Goal: Transaction & Acquisition: Subscribe to service/newsletter

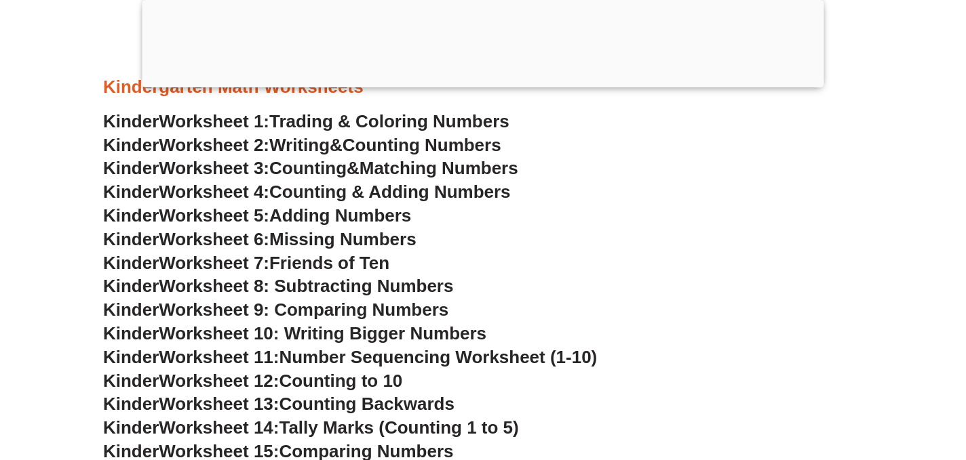
scroll to position [575, 0]
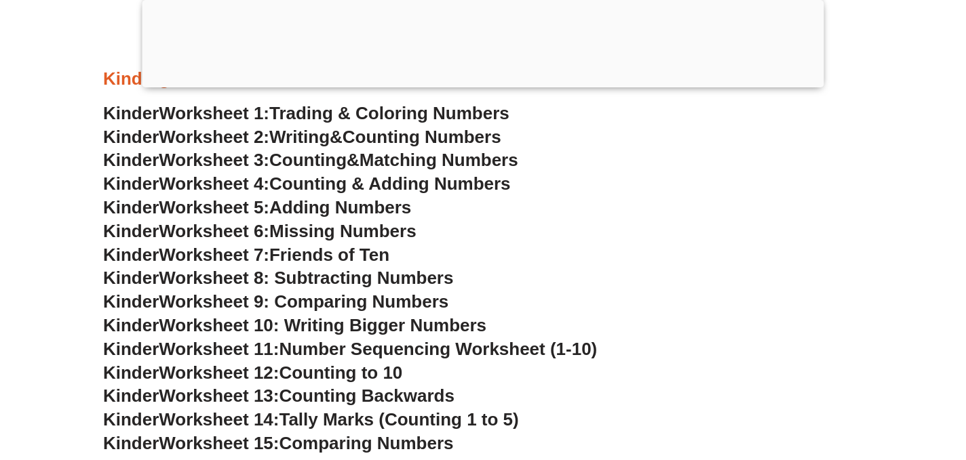
click at [296, 255] on span "Friends of Ten" at bounding box center [329, 255] width 120 height 20
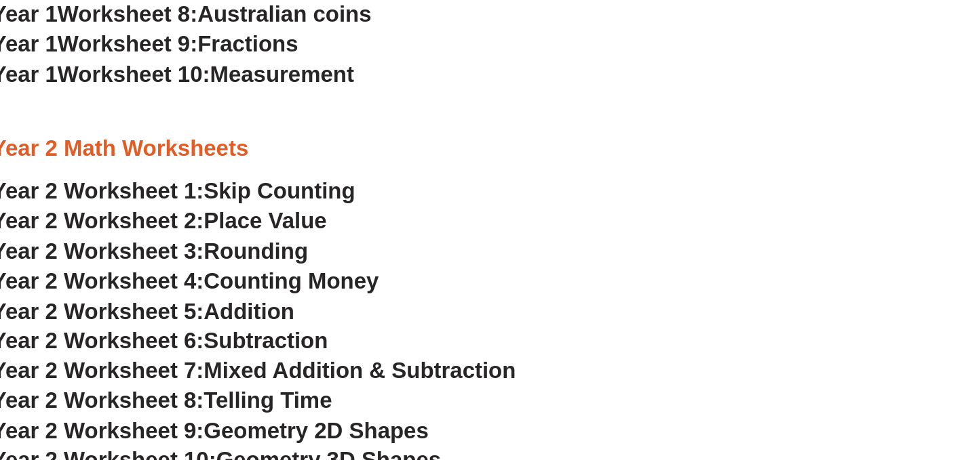
scroll to position [1405, 0]
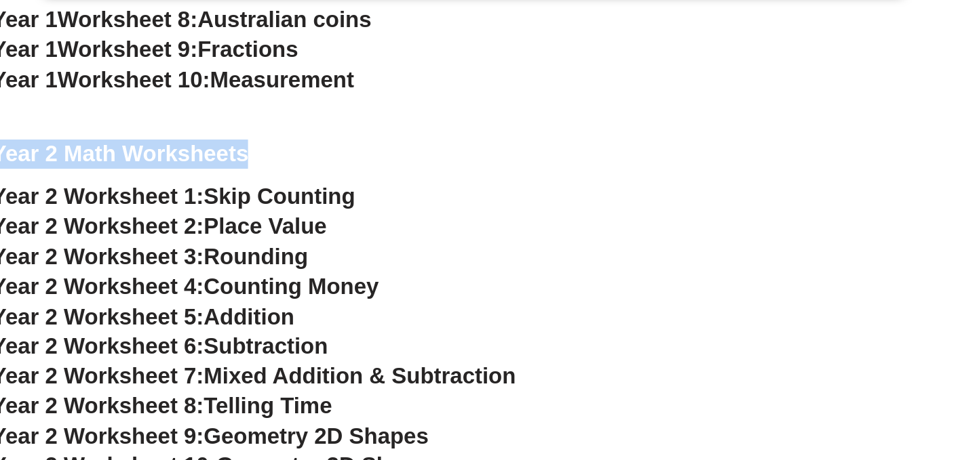
drag, startPoint x: 558, startPoint y: 227, endPoint x: 138, endPoint y: 180, distance: 423.0
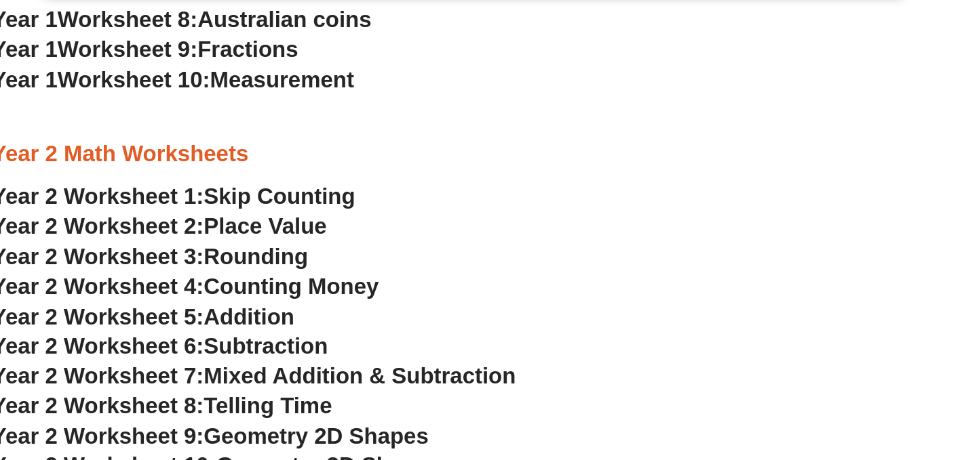
drag, startPoint x: 121, startPoint y: 175, endPoint x: 100, endPoint y: 172, distance: 20.6
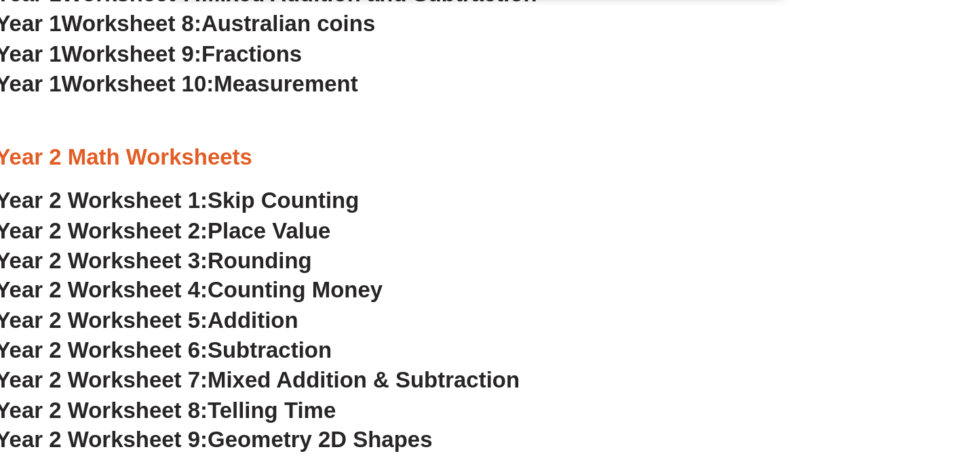
click at [582, 84] on div at bounding box center [486, 84] width 486 height 0
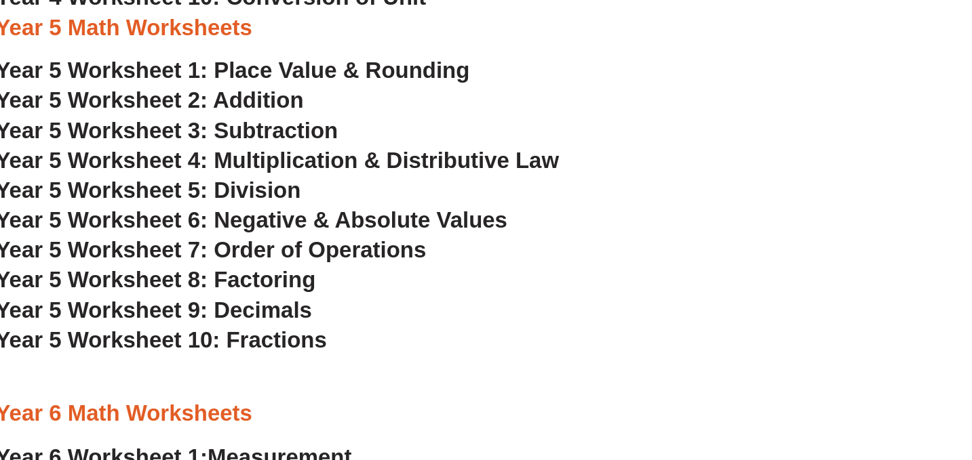
scroll to position [2634, 0]
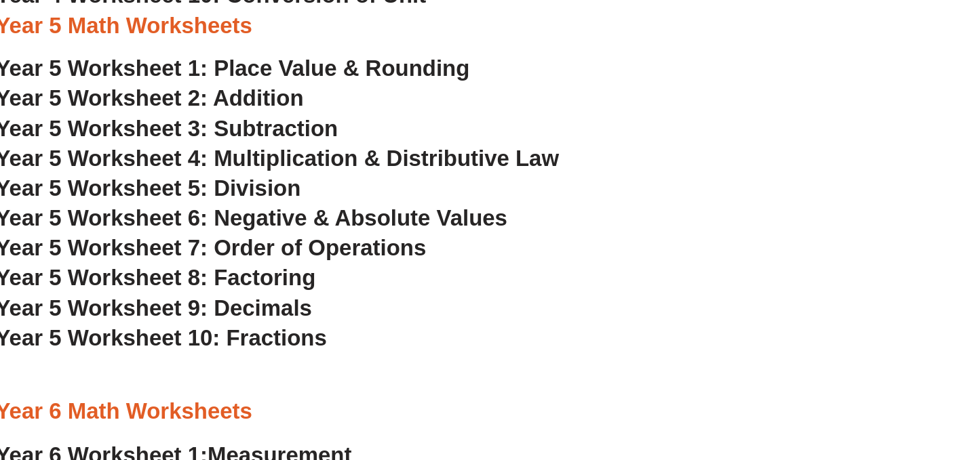
click at [300, 149] on span "Year 5 Worksheet 1: Place Value & Rounding" at bounding box center [293, 150] width 374 height 20
click at [310, 222] on span "Year 5 Worksheet 4: Multiplication & Distributive Law" at bounding box center [328, 222] width 444 height 20
click at [297, 245] on span "Year 5 Worksheet 5: Division" at bounding box center [226, 245] width 241 height 20
click at [329, 294] on span "Year 5 Worksheet 7: Order of Operations" at bounding box center [276, 292] width 340 height 20
click at [311, 317] on span "Year 5 Worksheet 8: Factoring" at bounding box center [232, 316] width 252 height 20
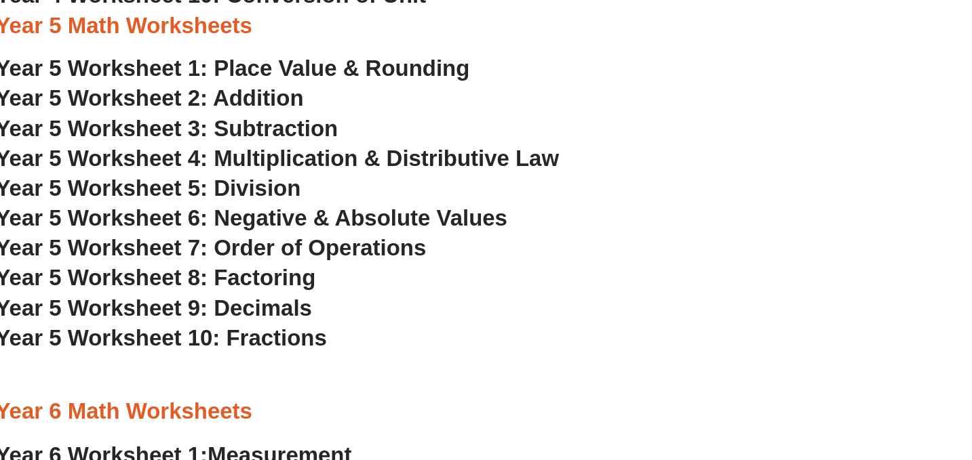
click at [313, 340] on span "Year 5 Worksheet 9: Decimals" at bounding box center [231, 340] width 250 height 20
click at [318, 361] on span "Year 5 Worksheet 10: Fractions" at bounding box center [236, 363] width 261 height 20
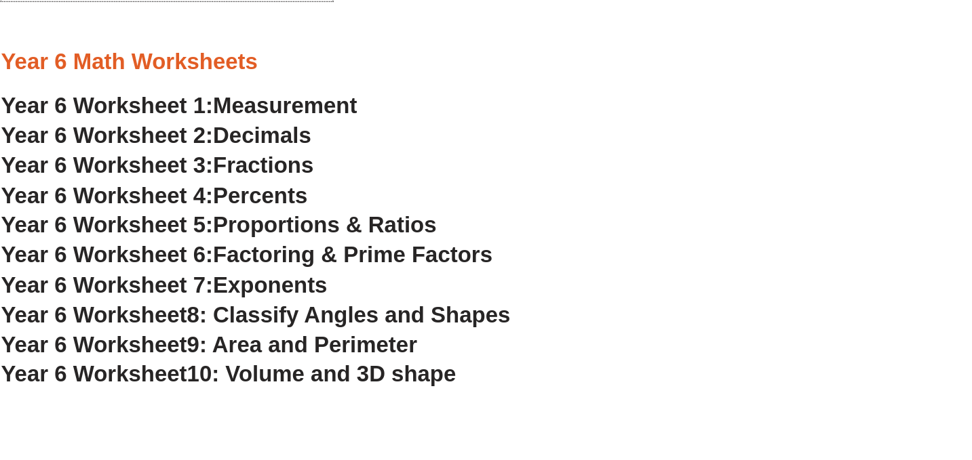
scroll to position [2911, 0]
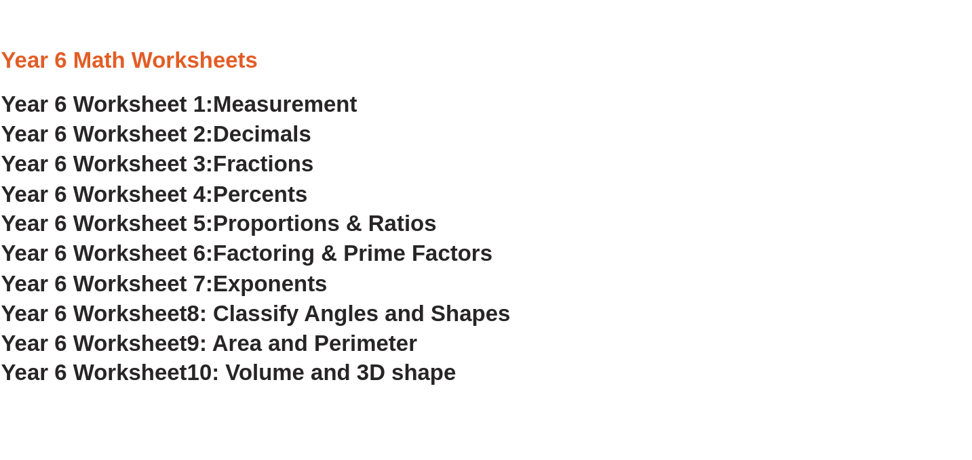
click at [328, 177] on span "Measurement" at bounding box center [330, 179] width 114 height 20
click at [315, 203] on span "Decimals" at bounding box center [311, 203] width 77 height 20
click at [308, 228] on span "Fractions" at bounding box center [312, 226] width 79 height 20
drag, startPoint x: 323, startPoint y: 252, endPoint x: 339, endPoint y: 243, distance: 18.5
click at [323, 252] on span "Percents" at bounding box center [310, 250] width 75 height 20
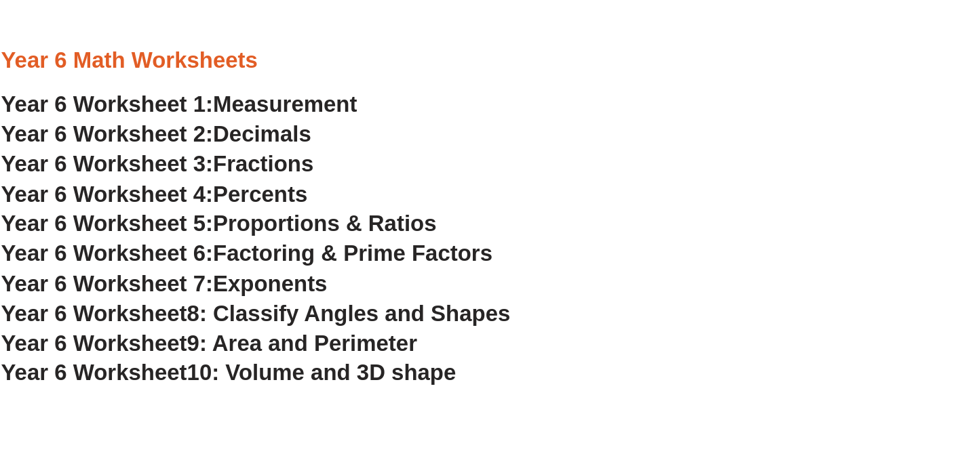
click at [333, 272] on span "Proportions & Ratios" at bounding box center [361, 273] width 176 height 20
click at [337, 297] on span "Factoring & Prime Factors" at bounding box center [383, 297] width 220 height 20
click at [327, 321] on span "Exponents" at bounding box center [318, 321] width 90 height 20
click at [323, 345] on span "8: Classify Angles and Shapes" at bounding box center [380, 344] width 255 height 20
click at [301, 368] on span "9: Area and Perimeter" at bounding box center [344, 368] width 182 height 20
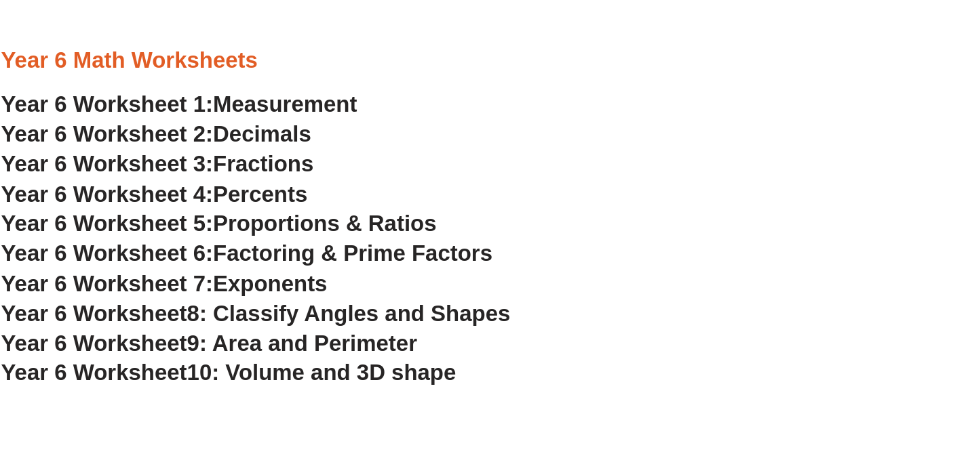
click at [343, 389] on span "10: Volume and 3D shape" at bounding box center [359, 391] width 212 height 20
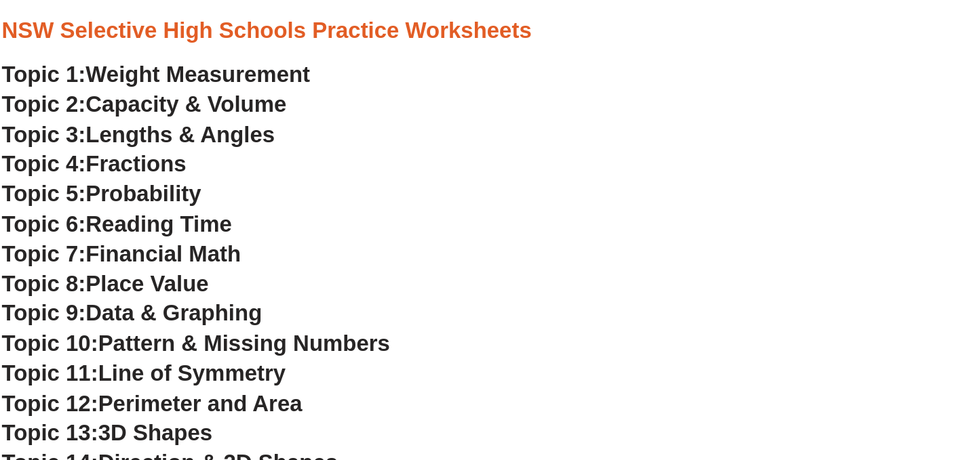
scroll to position [3431, 0]
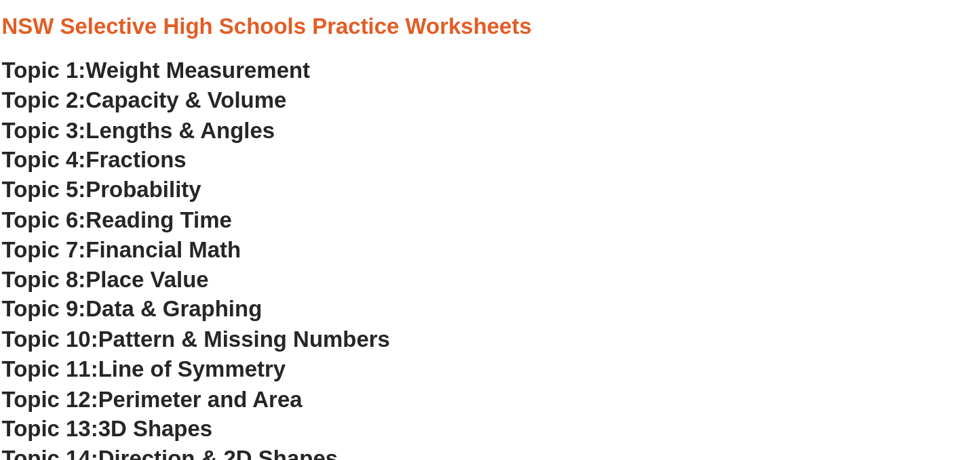
click at [258, 154] on span "Weight Measurement" at bounding box center [260, 152] width 177 height 20
click at [237, 177] on span "Capacity & Volume" at bounding box center [251, 176] width 158 height 20
click at [238, 202] on span "Lengths & Angles" at bounding box center [246, 200] width 149 height 20
click at [218, 222] on span "Fractions" at bounding box center [211, 223] width 79 height 20
drag, startPoint x: 224, startPoint y: 251, endPoint x: 217, endPoint y: 250, distance: 6.8
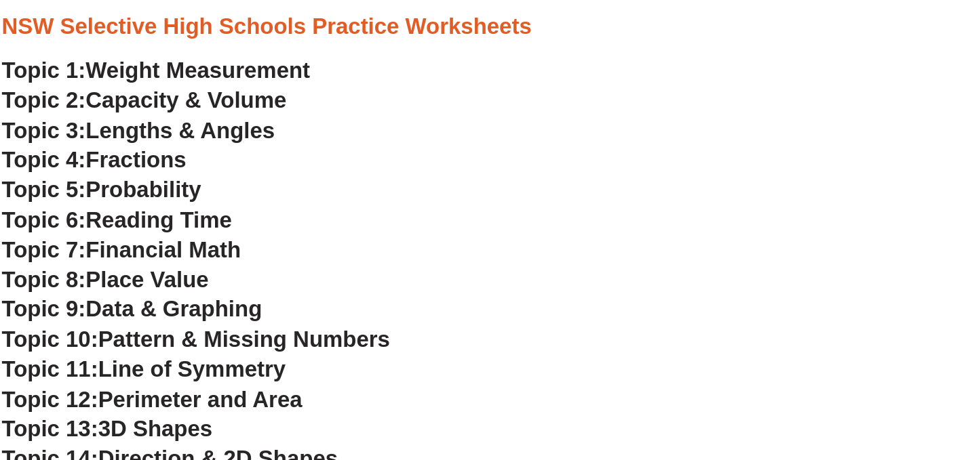
click at [224, 250] on span "Probability" at bounding box center [217, 247] width 91 height 20
click at [244, 271] on span "Reading Time" at bounding box center [229, 270] width 115 height 20
click at [248, 296] on span "Financial Math" at bounding box center [233, 294] width 122 height 20
click at [257, 314] on span "Place Value" at bounding box center [220, 318] width 97 height 20
drag, startPoint x: 277, startPoint y: 341, endPoint x: 290, endPoint y: 336, distance: 14.0
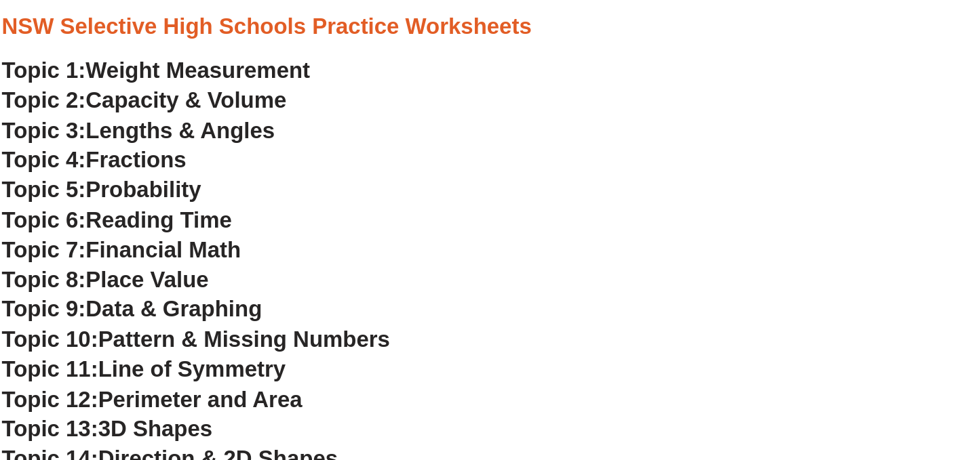
click at [277, 341] on span "Data & Graphing" at bounding box center [241, 341] width 139 height 20
click at [248, 364] on span "Pattern & Missing Numbers" at bounding box center [297, 365] width 230 height 20
click at [272, 388] on span "Line of Symmetry" at bounding box center [256, 388] width 148 height 20
click at [254, 411] on span "Perimeter and Area" at bounding box center [262, 412] width 161 height 20
click at [212, 433] on span "3D Shapes" at bounding box center [227, 435] width 90 height 20
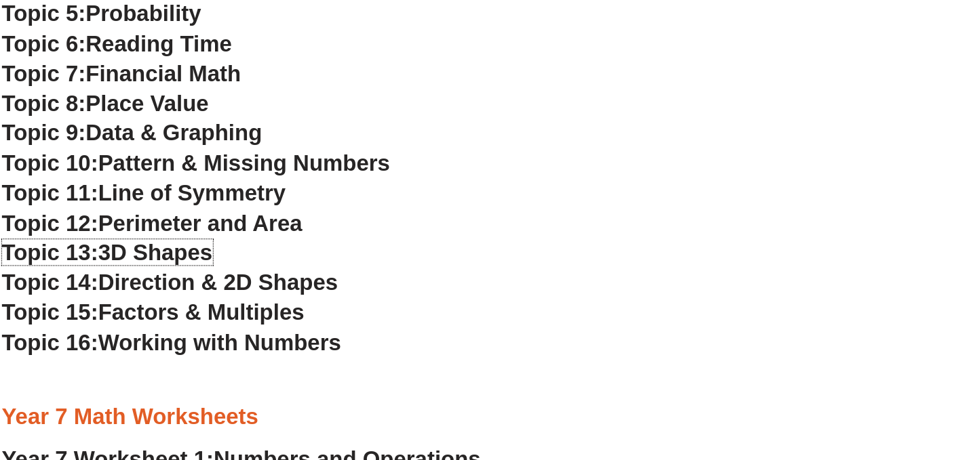
scroll to position [3573, 0]
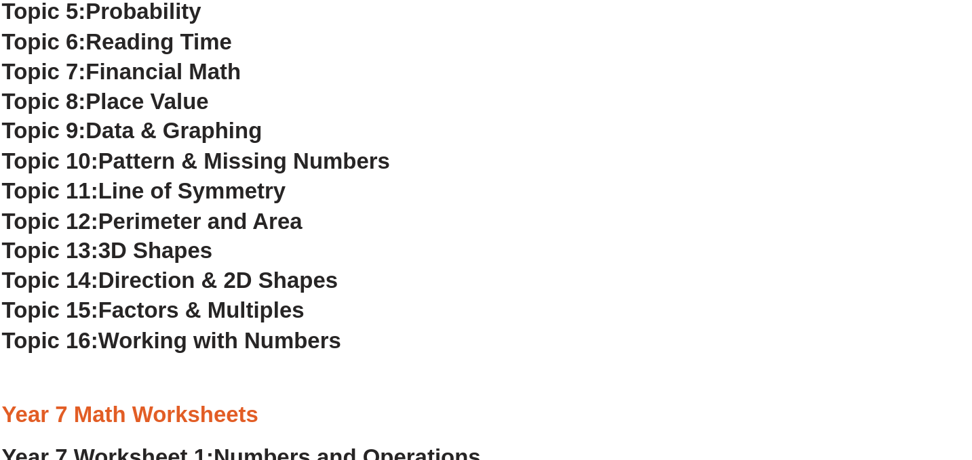
click at [239, 317] on span "Direction & 2D Shapes" at bounding box center [276, 318] width 189 height 20
click at [231, 343] on span "Factors & Multiples" at bounding box center [263, 342] width 163 height 20
click at [243, 365] on span "Working with Numbers" at bounding box center [277, 365] width 191 height 20
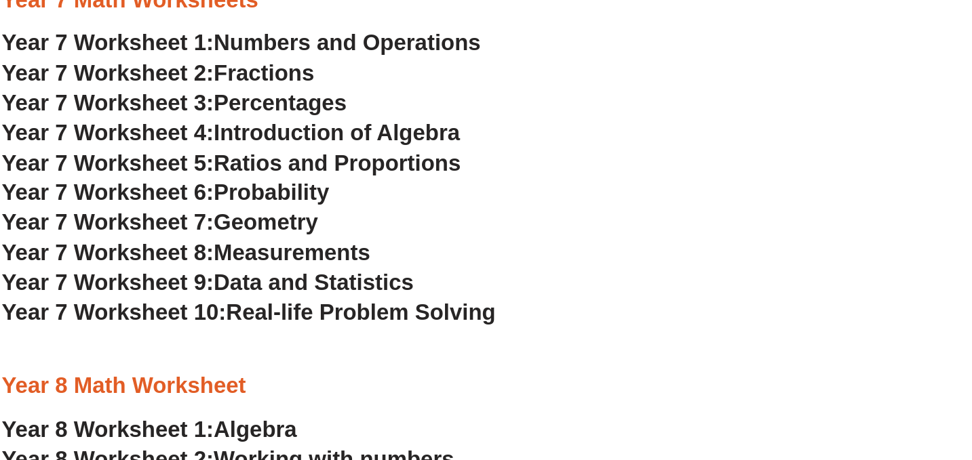
scroll to position [3899, 0]
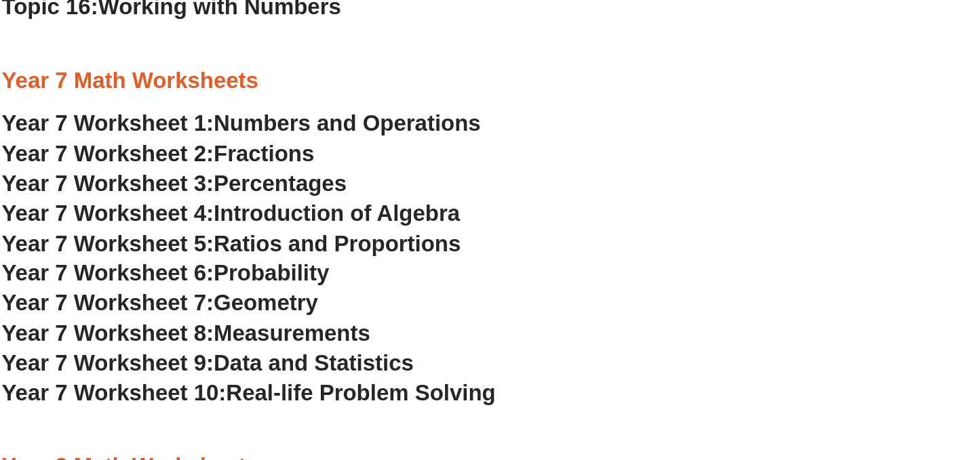
click at [302, 128] on span "Numbers and Operations" at bounding box center [378, 131] width 210 height 20
click at [315, 152] on span "Fractions" at bounding box center [312, 154] width 79 height 20
click at [332, 177] on span "Percentages" at bounding box center [325, 178] width 105 height 20
click at [332, 204] on span "Introduction of Algebra" at bounding box center [370, 202] width 194 height 20
drag, startPoint x: 306, startPoint y: 226, endPoint x: 317, endPoint y: 212, distance: 17.8
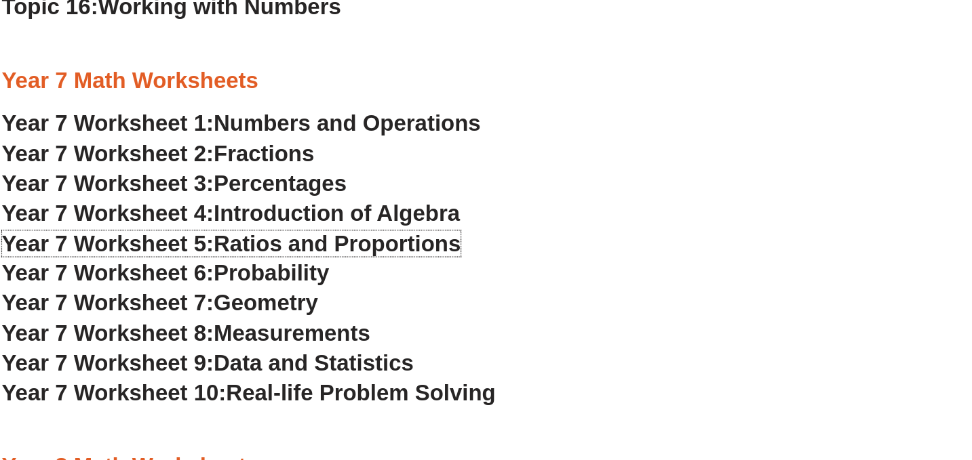
click at [307, 226] on span "Ratios and Proportions" at bounding box center [370, 226] width 195 height 20
drag, startPoint x: 333, startPoint y: 246, endPoint x: 340, endPoint y: 241, distance: 8.7
click at [333, 246] on span "Probability" at bounding box center [318, 249] width 91 height 20
drag, startPoint x: 317, startPoint y: 275, endPoint x: 326, endPoint y: 259, distance: 18.5
click at [318, 275] on span "Geometry" at bounding box center [314, 272] width 82 height 20
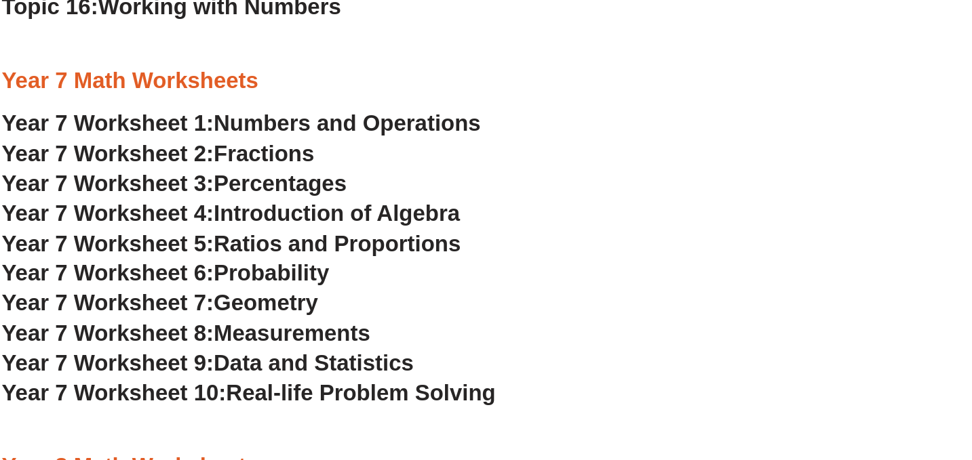
click at [323, 297] on span "Measurements" at bounding box center [334, 296] width 123 height 20
click at [348, 319] on span "Data and Statistics" at bounding box center [352, 320] width 158 height 20
click at [322, 345] on span "Real-life Problem Solving" at bounding box center [389, 344] width 212 height 20
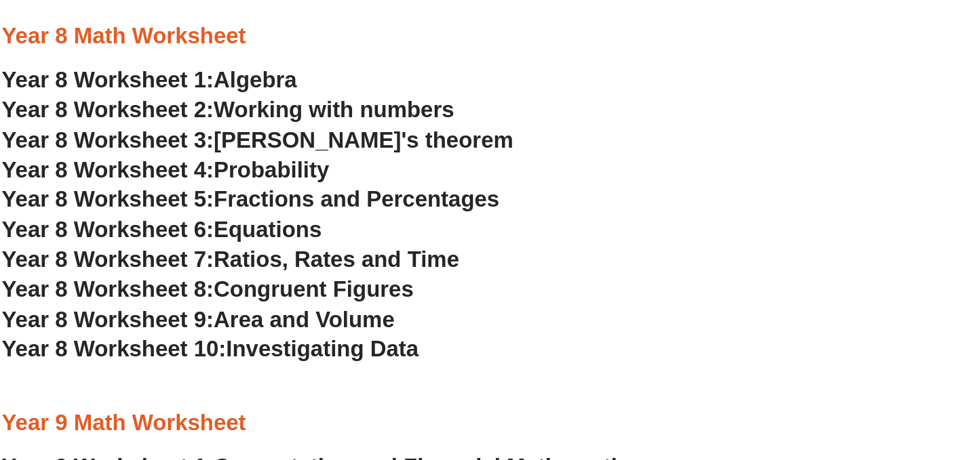
scroll to position [4176, 0]
click at [311, 159] on span "Algebra" at bounding box center [306, 159] width 66 height 20
click at [338, 189] on span "Working with numbers" at bounding box center [368, 183] width 190 height 20
drag, startPoint x: 319, startPoint y: 210, endPoint x: 330, endPoint y: 198, distance: 16.8
click at [319, 210] on span "Pythagoras's theorem" at bounding box center [391, 207] width 236 height 20
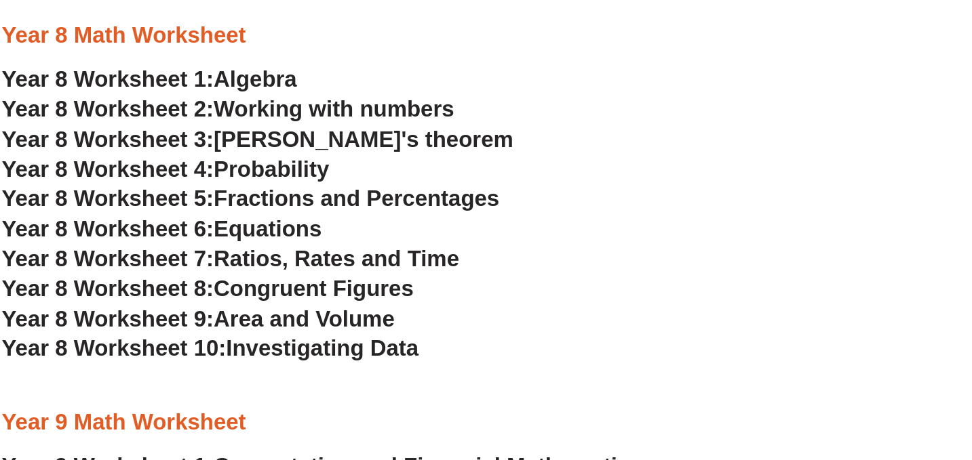
drag, startPoint x: 300, startPoint y: 232, endPoint x: 312, endPoint y: 221, distance: 15.8
click at [300, 232] on span "Probability" at bounding box center [318, 230] width 91 height 20
click at [309, 251] on span "Fractions and Percentages" at bounding box center [385, 253] width 225 height 20
click at [325, 277] on span "Equations" at bounding box center [315, 277] width 85 height 20
drag, startPoint x: 323, startPoint y: 325, endPoint x: 330, endPoint y: 307, distance: 18.9
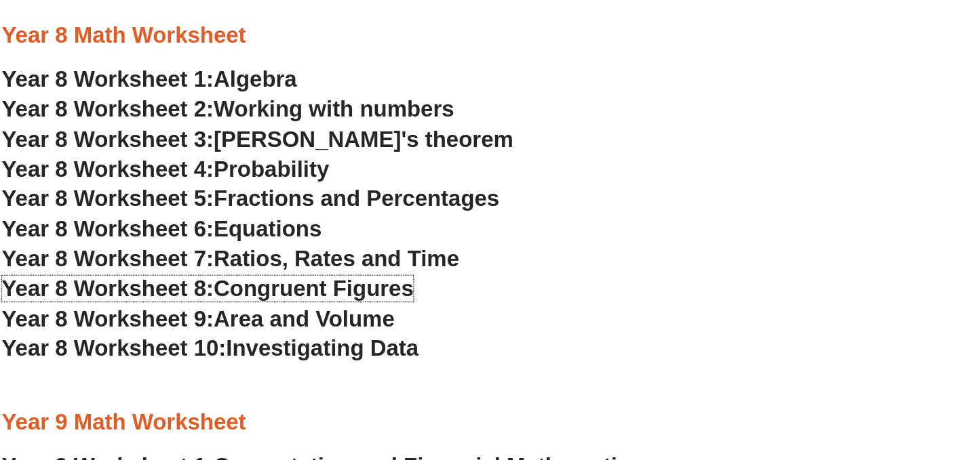
click at [323, 325] on span "Congruent Figures" at bounding box center [351, 325] width 157 height 20
click at [332, 351] on span "Area and Volume" at bounding box center [344, 348] width 142 height 20
click at [336, 365] on span "Investigating Data" at bounding box center [359, 371] width 152 height 20
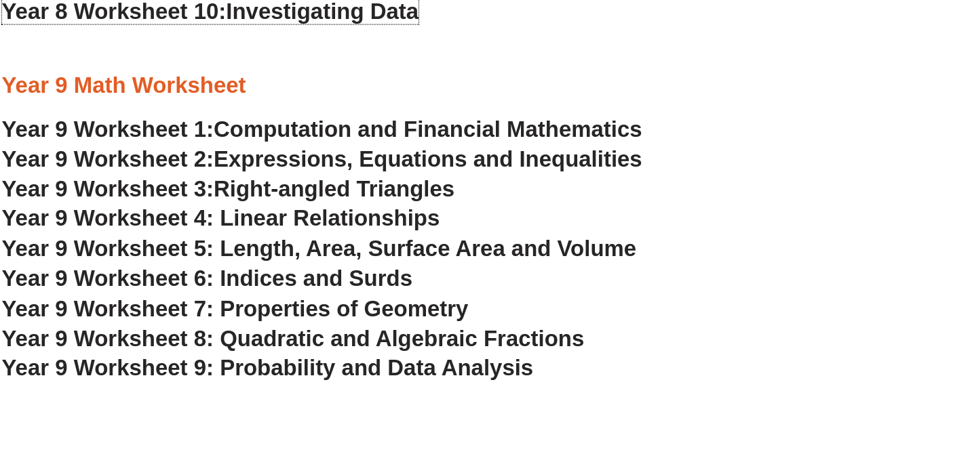
scroll to position [4451, 0]
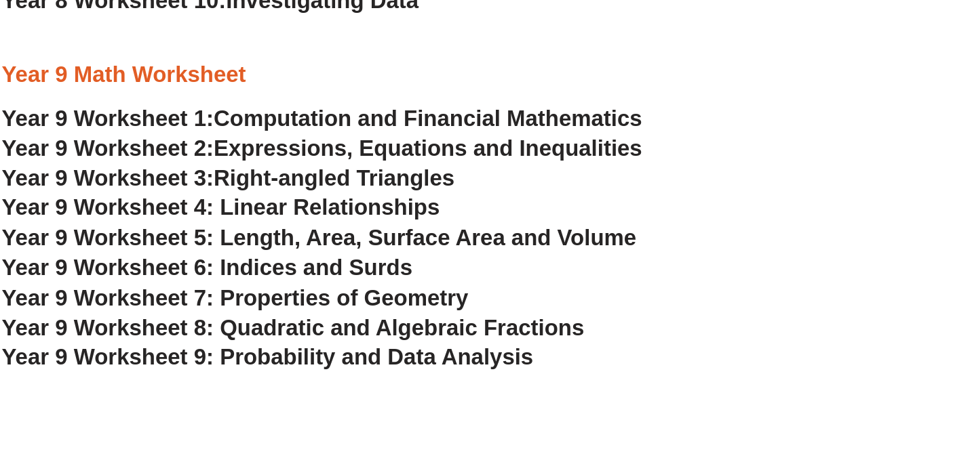
click at [331, 189] on span "Computation and Financial Mathematics" at bounding box center [442, 190] width 338 height 20
click at [416, 214] on span "Expressions, Equations and Inequalities" at bounding box center [442, 213] width 338 height 20
drag, startPoint x: 342, startPoint y: 237, endPoint x: 358, endPoint y: 228, distance: 17.9
click at [343, 237] on span "Right-angled Triangles" at bounding box center [368, 237] width 190 height 20
drag, startPoint x: 349, startPoint y: 262, endPoint x: 369, endPoint y: 241, distance: 29.3
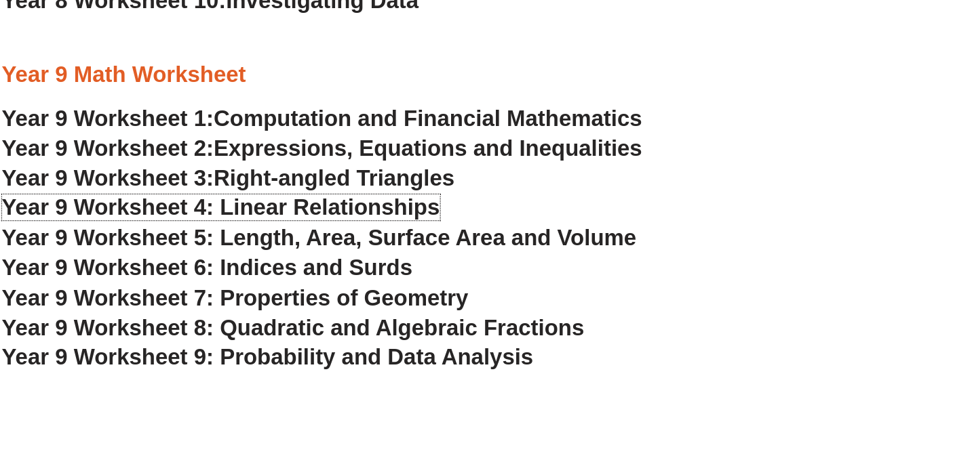
click at [349, 262] on span "Year 9 Worksheet 4: Linear Relationships" at bounding box center [278, 260] width 345 height 20
drag, startPoint x: 385, startPoint y: 286, endPoint x: 395, endPoint y: 273, distance: 17.4
click at [385, 286] on span "Year 9 Worksheet 5: Length, Area, Surface Area and Volume" at bounding box center [356, 284] width 500 height 20
drag, startPoint x: 346, startPoint y: 312, endPoint x: 351, endPoint y: 302, distance: 11.2
click at [347, 311] on span "Year 9 Worksheet 6: Indices and Surds" at bounding box center [268, 308] width 324 height 20
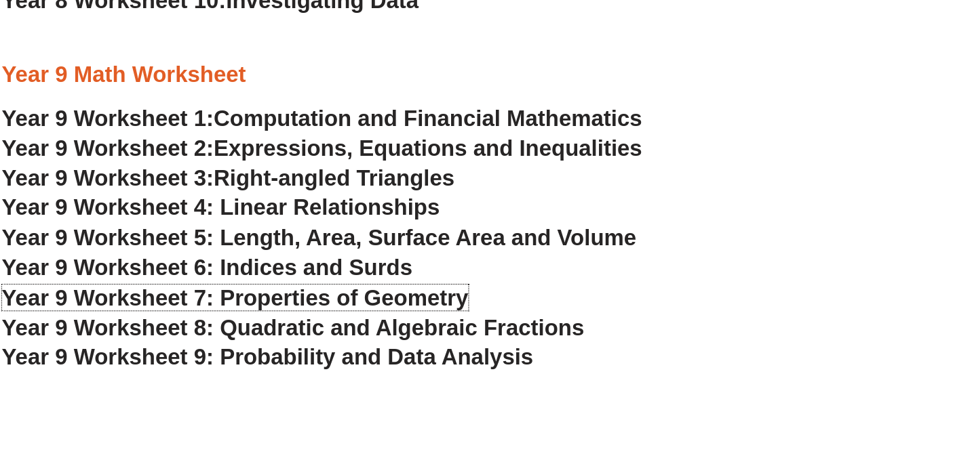
drag, startPoint x: 346, startPoint y: 334, endPoint x: 355, endPoint y: 320, distance: 17.1
click at [346, 334] on span "Year 9 Worksheet 7: Properties of Geometry" at bounding box center [290, 331] width 368 height 20
click at [349, 354] on span "Year 9 Worksheet 8: Quadratic and Algebraic Fractions" at bounding box center [335, 355] width 459 height 20
click at [311, 380] on span "Year 9 Worksheet 9: Probability and Data Analysis" at bounding box center [315, 378] width 419 height 20
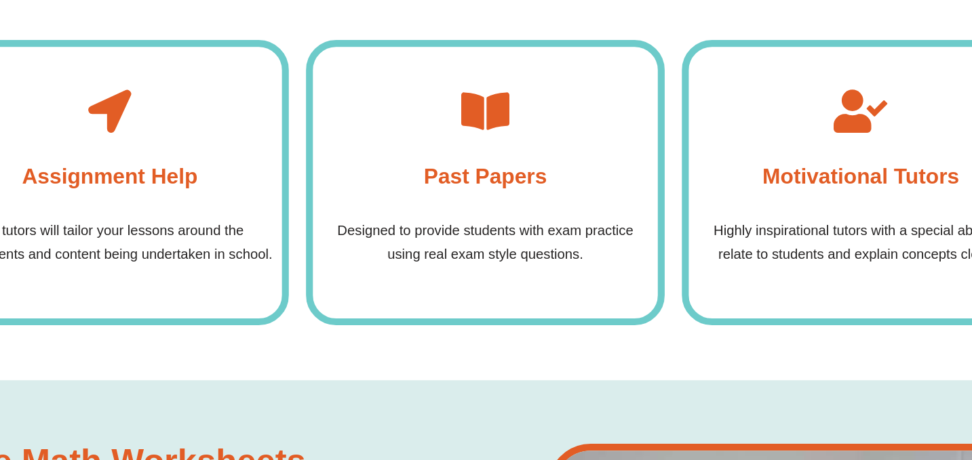
scroll to position [5123, 0]
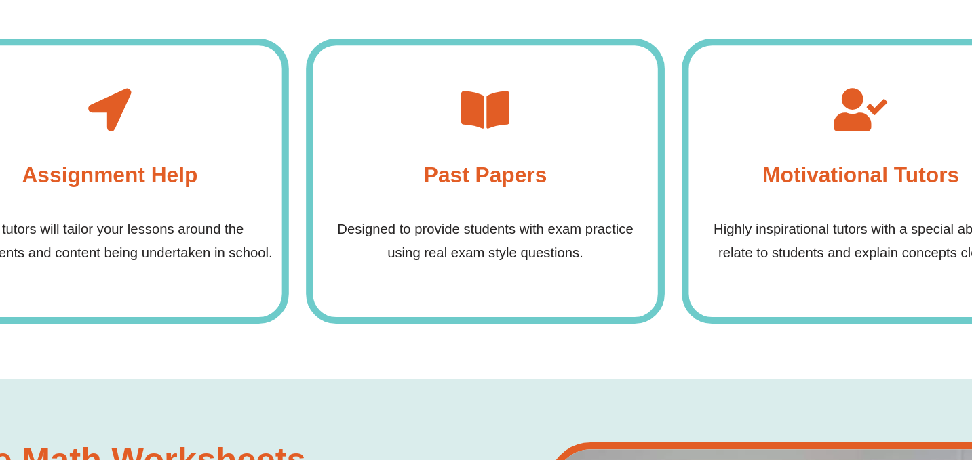
click at [483, 182] on icon at bounding box center [486, 184] width 34 height 34
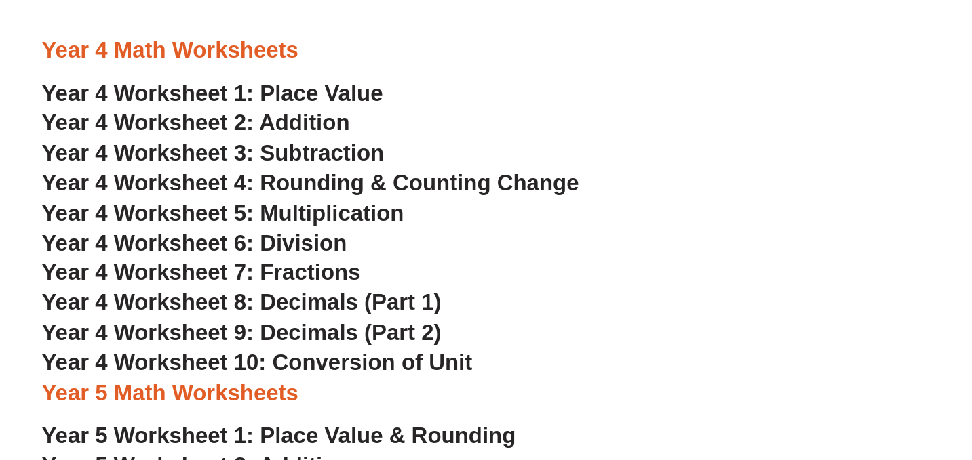
scroll to position [2355, 0]
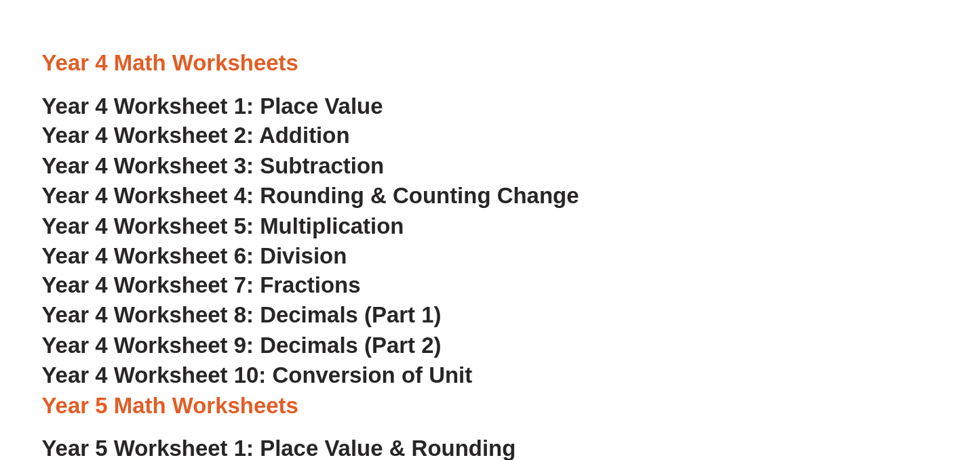
click at [302, 158] on span "Year 4 Worksheet 1: Place Value" at bounding box center [240, 159] width 269 height 20
click at [296, 184] on span "Year 4 Worksheet 2: Addition" at bounding box center [227, 182] width 243 height 20
click at [313, 204] on span "Year 4 Worksheet 3: Subtraction" at bounding box center [241, 206] width 270 height 20
drag, startPoint x: 306, startPoint y: 231, endPoint x: 311, endPoint y: 223, distance: 9.2
click at [307, 230] on span "Year 4 Worksheet 4: Rounding & Counting Change" at bounding box center [318, 230] width 424 height 20
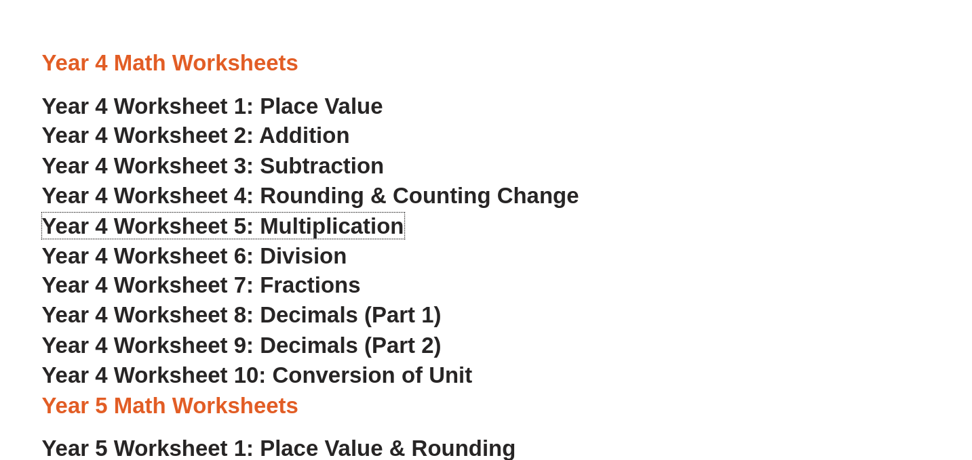
drag, startPoint x: 303, startPoint y: 252, endPoint x: 321, endPoint y: 236, distance: 24.0
click at [303, 252] on span "Year 4 Worksheet 5: Multiplication" at bounding box center [249, 253] width 286 height 20
click at [293, 277] on span "Year 4 Worksheet 6: Division" at bounding box center [226, 277] width 241 height 20
drag, startPoint x: 308, startPoint y: 301, endPoint x: 316, endPoint y: 300, distance: 8.2
click at [308, 301] on span "Year 4 Worksheet 7: Fractions" at bounding box center [232, 300] width 252 height 20
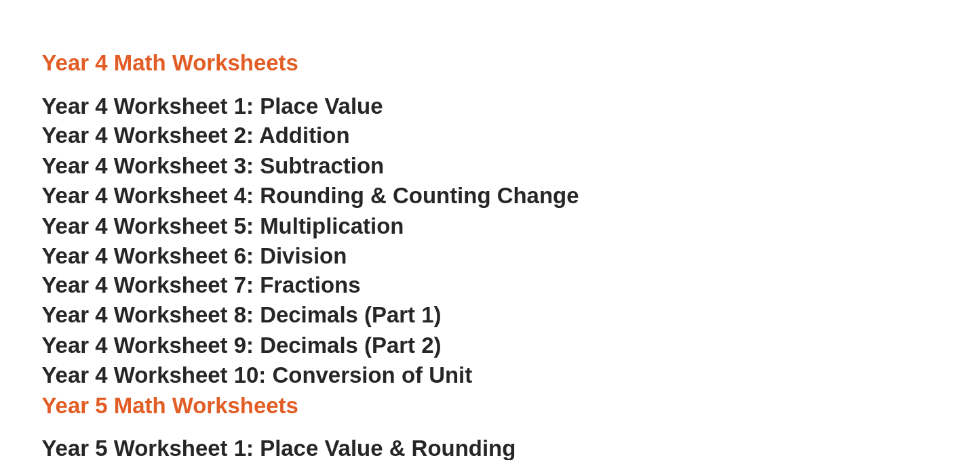
click at [313, 323] on span "Year 4 Worksheet 8: Decimals (Part 1)" at bounding box center [263, 324] width 315 height 20
click at [311, 349] on span "Year 4 Worksheet 9: Decimals (Part 2)" at bounding box center [263, 348] width 315 height 20
click at [324, 369] on span "Year 4 Worksheet 10: Conversion of Unit" at bounding box center [276, 371] width 340 height 20
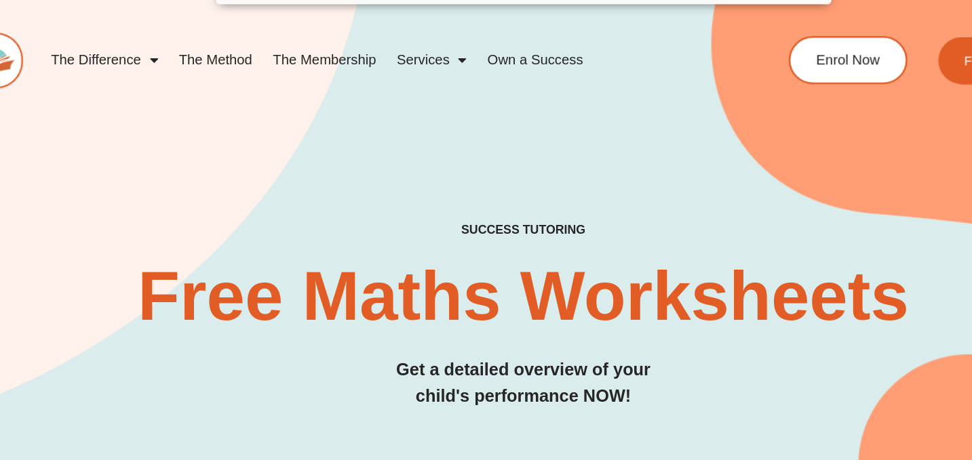
scroll to position [0, 0]
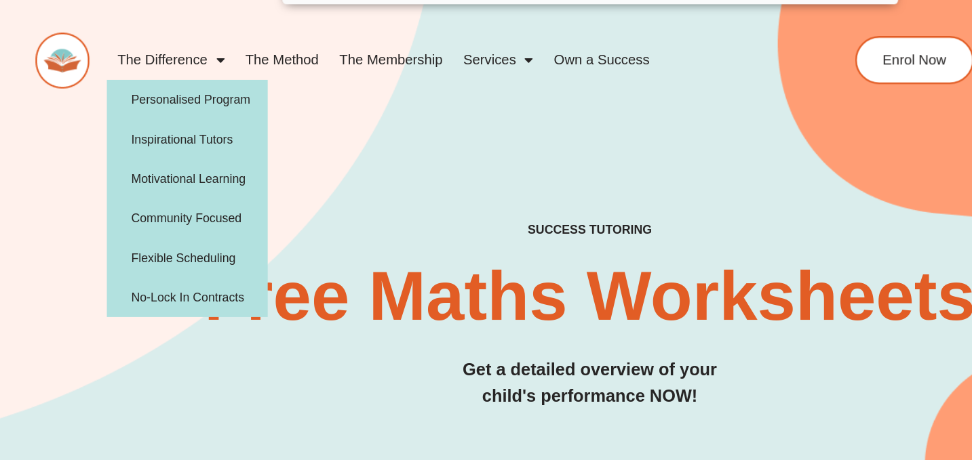
click at [196, 48] on span "Menu" at bounding box center [191, 47] width 14 height 24
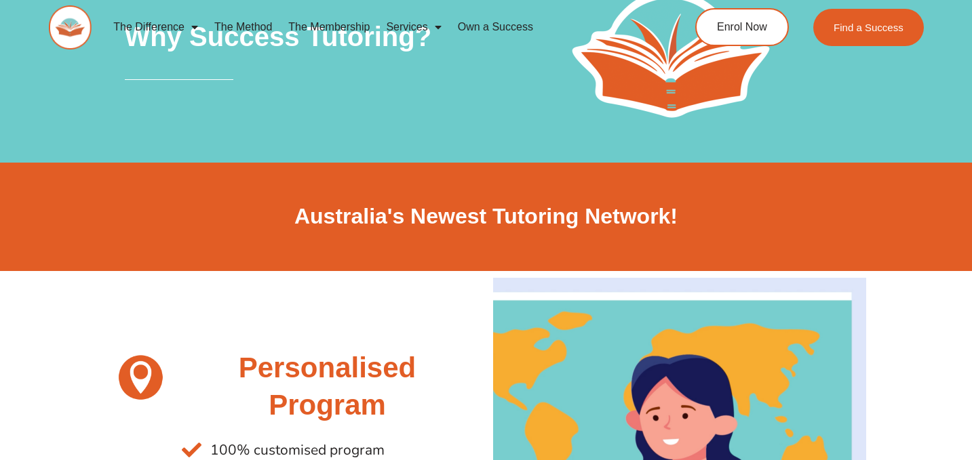
click at [331, 25] on link "The Membership" at bounding box center [329, 27] width 98 height 31
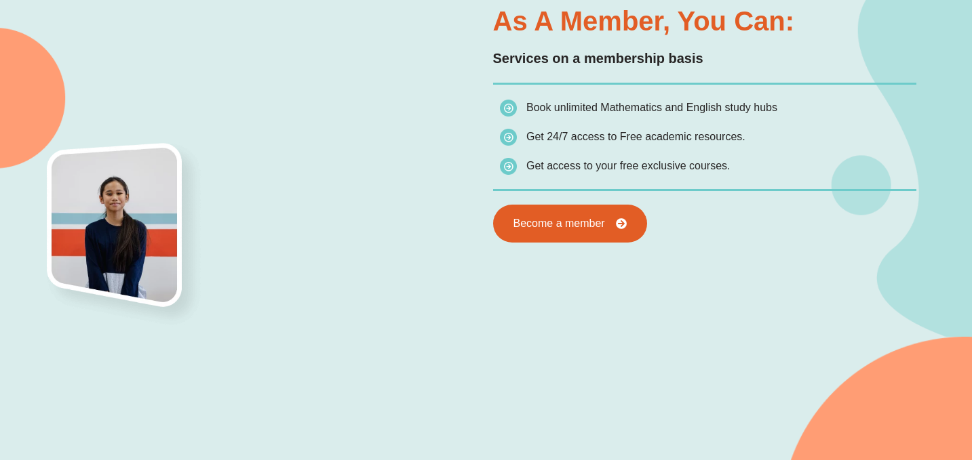
scroll to position [748, 0]
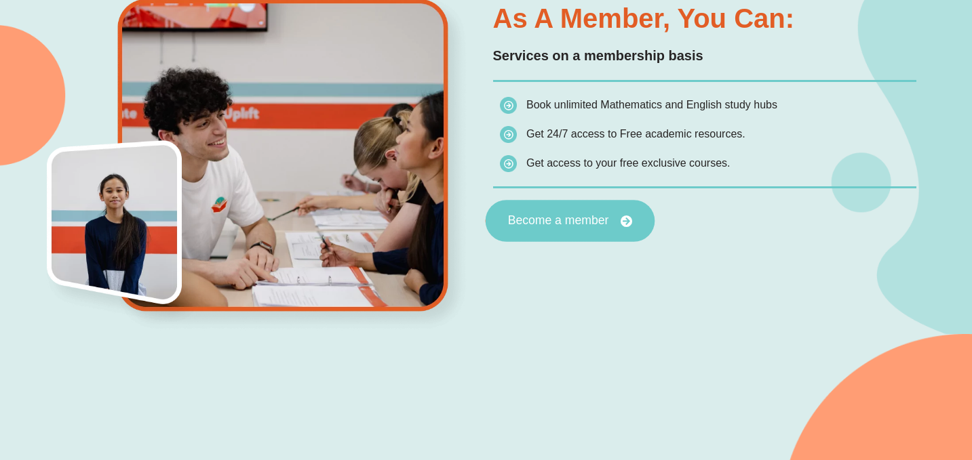
click at [556, 219] on span "Become a member" at bounding box center [557, 221] width 101 height 12
